Goal: Information Seeking & Learning: Understand process/instructions

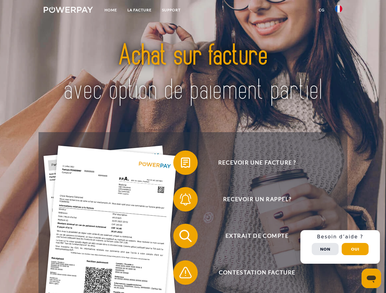
click at [68, 11] on img at bounding box center [68, 10] width 49 height 6
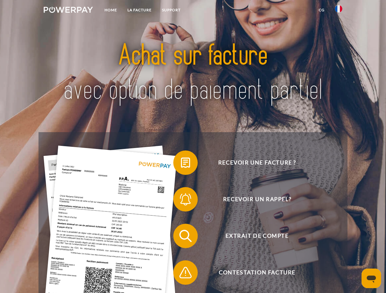
click at [339, 11] on img at bounding box center [338, 8] width 7 height 7
click at [322, 10] on link "CG" at bounding box center [322, 10] width 16 height 11
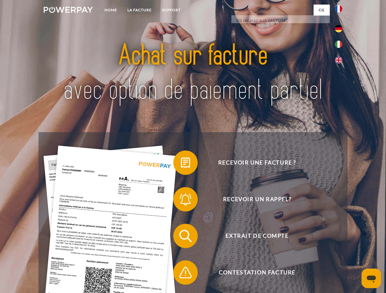
click at [181, 164] on span at bounding box center [176, 163] width 31 height 31
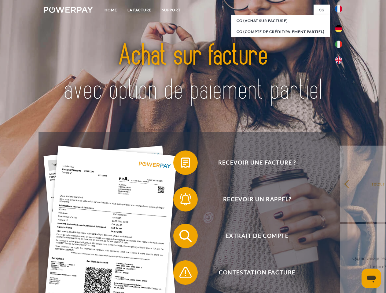
click at [181, 201] on div "Recevoir une facture ? Recevoir un rappel? Extrait de compte retour" at bounding box center [193, 254] width 309 height 245
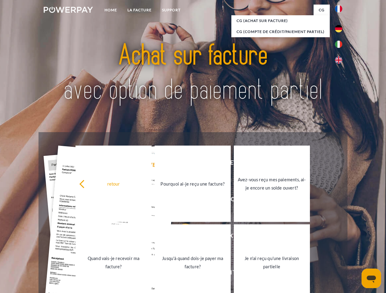
click at [181, 238] on link "Jusqu'à quand dois-je payer ma facture?" at bounding box center [193, 263] width 76 height 76
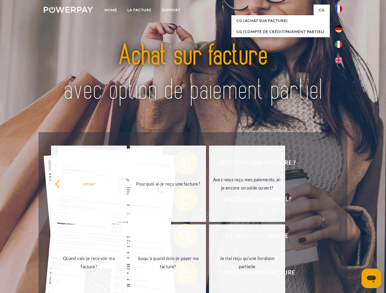
click at [181, 274] on span at bounding box center [176, 273] width 31 height 31
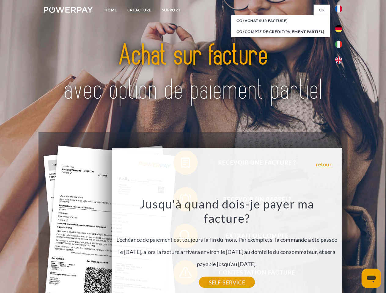
click at [340, 247] on div "Recevoir une facture ? Recevoir un rappel? Extrait de compte retour" at bounding box center [193, 254] width 309 height 245
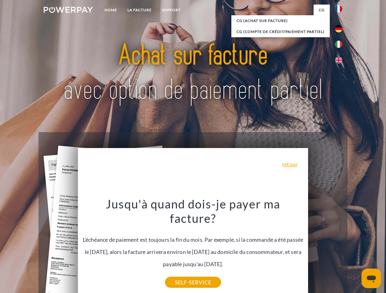
click at [325, 249] on span "Extrait de compte" at bounding box center [257, 236] width 150 height 24
click at [355, 249] on header "Home LA FACTURE Support" at bounding box center [193, 211] width 386 height 422
